Goal: Submit feedback/report problem

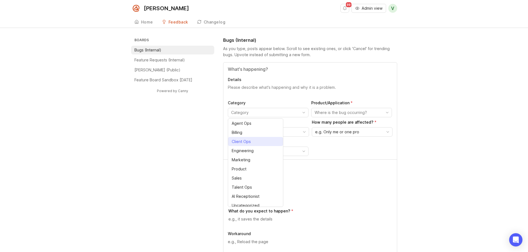
click at [249, 144] on div "Client Ops" at bounding box center [241, 142] width 19 height 6
type input "Client Ops"
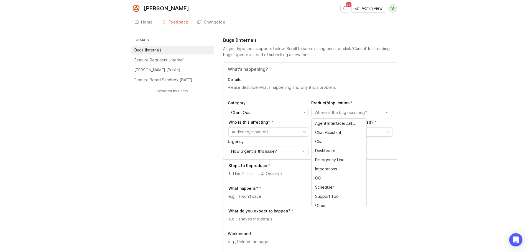
click at [329, 113] on input "toggle menu" at bounding box center [348, 113] width 68 height 6
click at [327, 147] on li "Dashboard" at bounding box center [338, 150] width 55 height 9
type input "Dashboard"
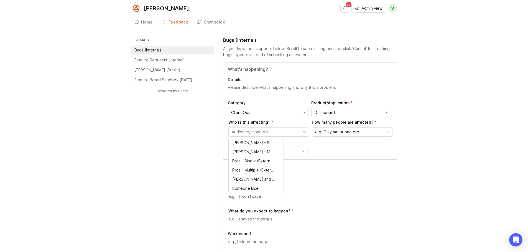
click at [268, 134] on input "toggle menu" at bounding box center [266, 132] width 68 height 6
click at [261, 162] on span "Pros - Single (External)" at bounding box center [253, 161] width 42 height 6
type input "Pros - Single (External)"
click at [333, 134] on span "e.g. Only me or one pro" at bounding box center [337, 132] width 44 height 6
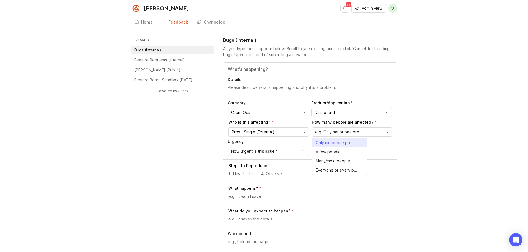
click at [328, 145] on span "Only me or one pro" at bounding box center [334, 143] width 36 height 6
click at [259, 152] on span "How urgent is this issue?" at bounding box center [254, 151] width 46 height 6
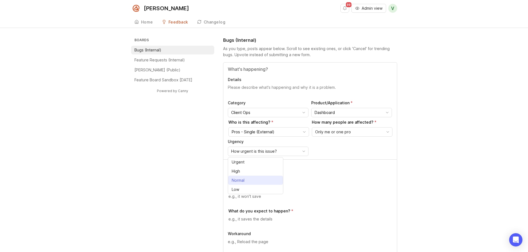
click at [246, 183] on span "Normal" at bounding box center [239, 181] width 15 height 6
click at [248, 174] on textarea at bounding box center [310, 174] width 164 height 6
paste textarea "[URL][PERSON_NAME]"
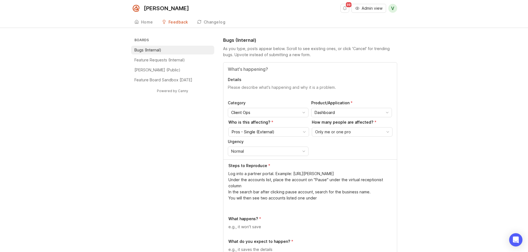
click at [320, 205] on textarea "Log into a partner portal. Example: [URL][PERSON_NAME] Under the accounts list,…" at bounding box center [310, 189] width 164 height 37
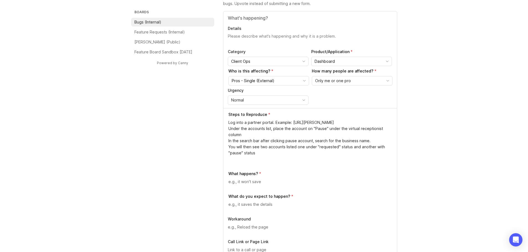
scroll to position [55, 0]
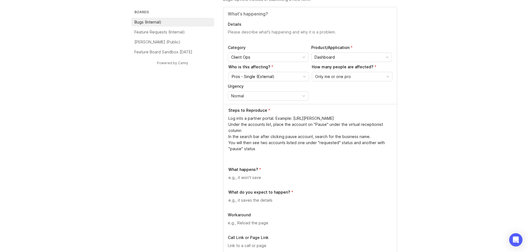
type textarea "Log into a partner portal. Example: [URL][PERSON_NAME] Under the accounts list,…"
click at [263, 178] on textarea at bounding box center [310, 178] width 164 height 6
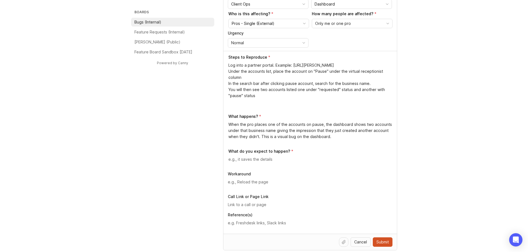
scroll to position [111, 0]
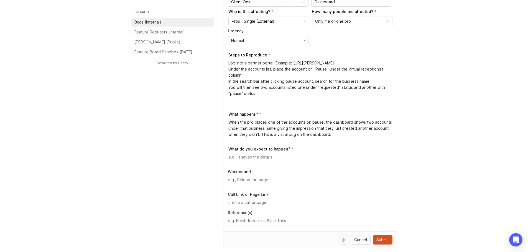
type textarea "When the pro places one of the accounts on pause, the dashboard shows two accou…"
click at [262, 159] on textarea at bounding box center [310, 157] width 164 height 6
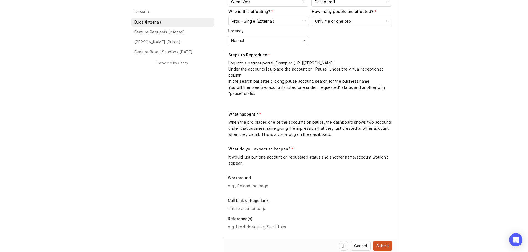
type textarea "It would just put one account on requested status and another name/account woul…"
click at [258, 190] on div at bounding box center [310, 188] width 165 height 11
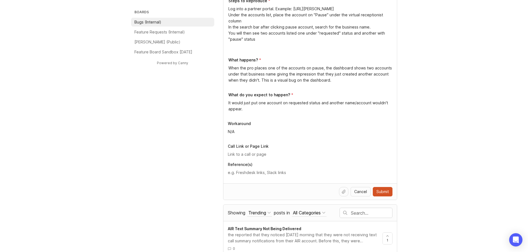
scroll to position [166, 0]
type textarea "N/A"
click at [343, 190] on icon at bounding box center [343, 191] width 3 height 4
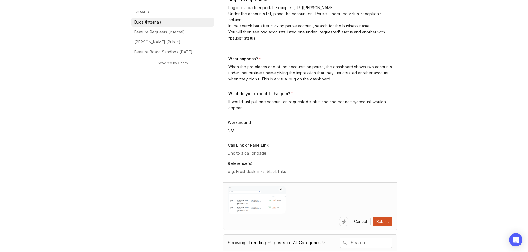
click at [345, 222] on icon at bounding box center [343, 222] width 4 height 4
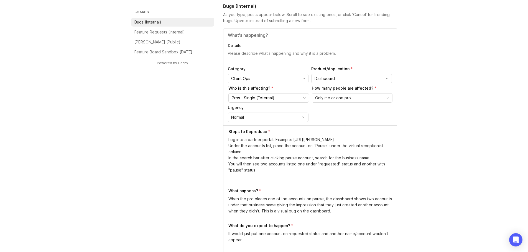
scroll to position [0, 0]
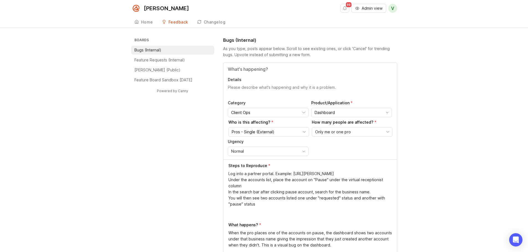
click at [259, 70] on input "Title" at bounding box center [310, 69] width 165 height 7
type input "Partner portal displaying two account names when one account is placed on pause"
click at [258, 91] on textarea "Details" at bounding box center [310, 90] width 165 height 11
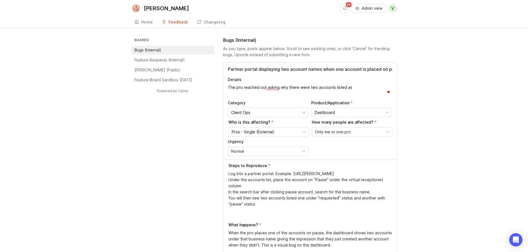
paste textarea "[PERSON_NAME] Law Firm, P.C. (CIT OP)"
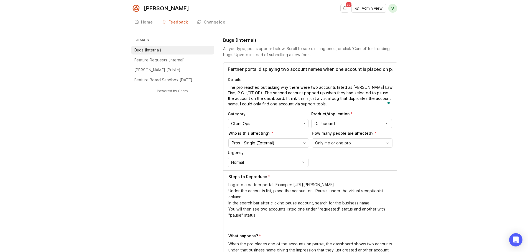
type textarea "The pro reached out asking why there were two accounts listed as [PERSON_NAME] …"
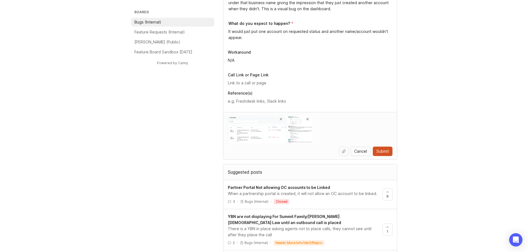
scroll to position [249, 0]
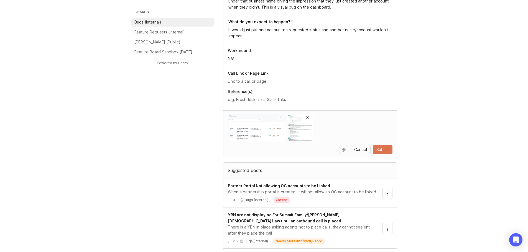
click at [386, 152] on span "Submit" at bounding box center [382, 150] width 12 height 6
